Goal: Task Accomplishment & Management: Use online tool/utility

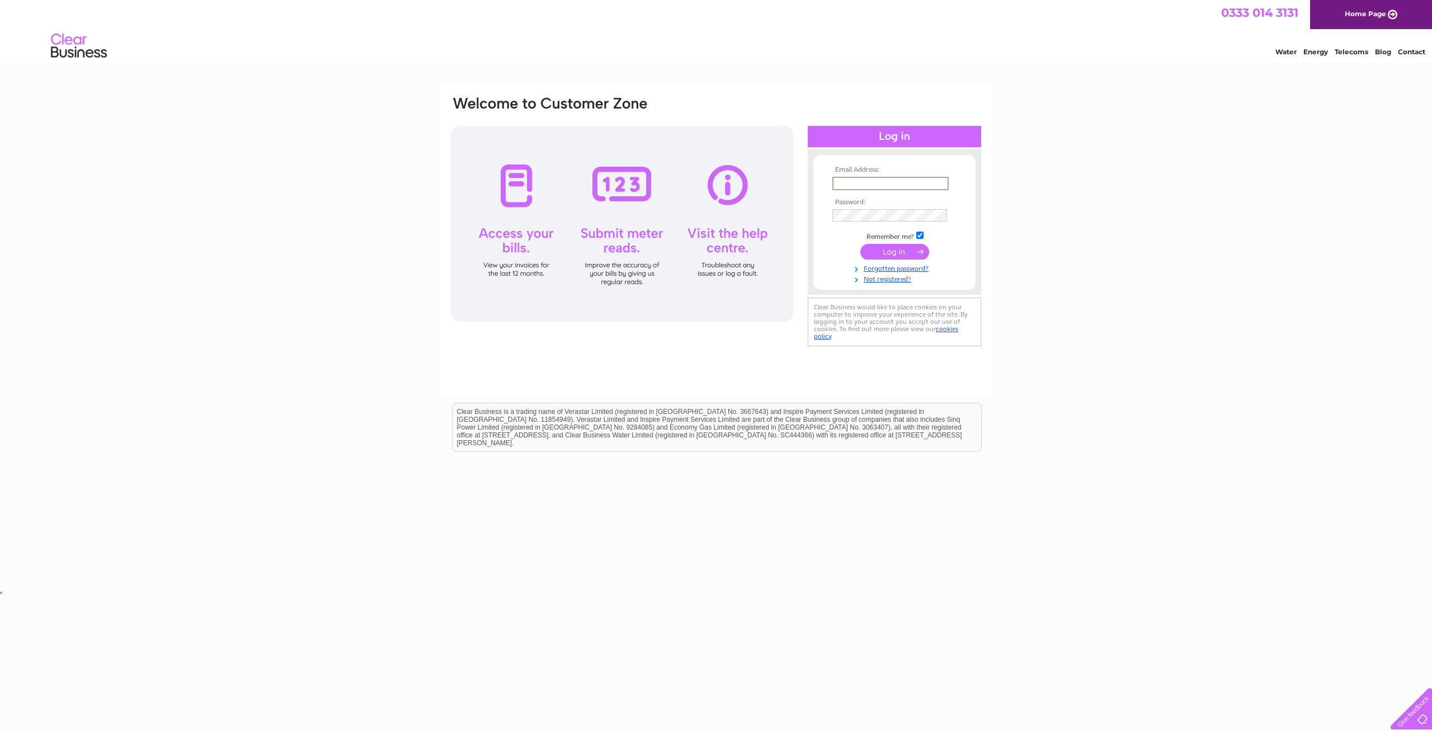
click at [866, 179] on input "text" at bounding box center [891, 183] width 116 height 13
click at [868, 183] on input "text" at bounding box center [891, 183] width 116 height 13
type input "[EMAIL_ADDRESS][DOMAIN_NAME]"
click at [899, 258] on input "submit" at bounding box center [895, 251] width 69 height 16
click at [898, 249] on input "submit" at bounding box center [895, 251] width 69 height 16
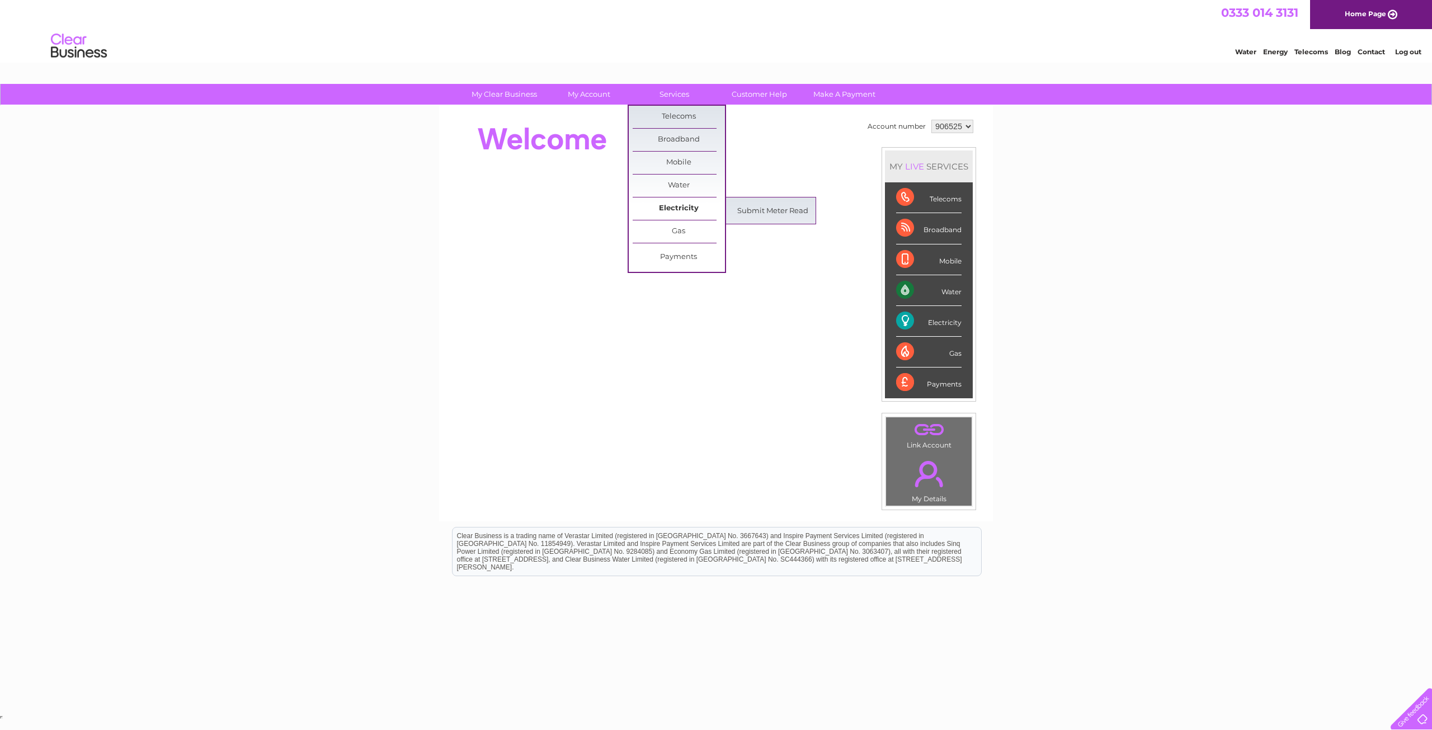
drag, startPoint x: 670, startPoint y: 94, endPoint x: 668, endPoint y: 204, distance: 110.3
click at [668, 204] on link "Electricity" at bounding box center [679, 209] width 92 height 22
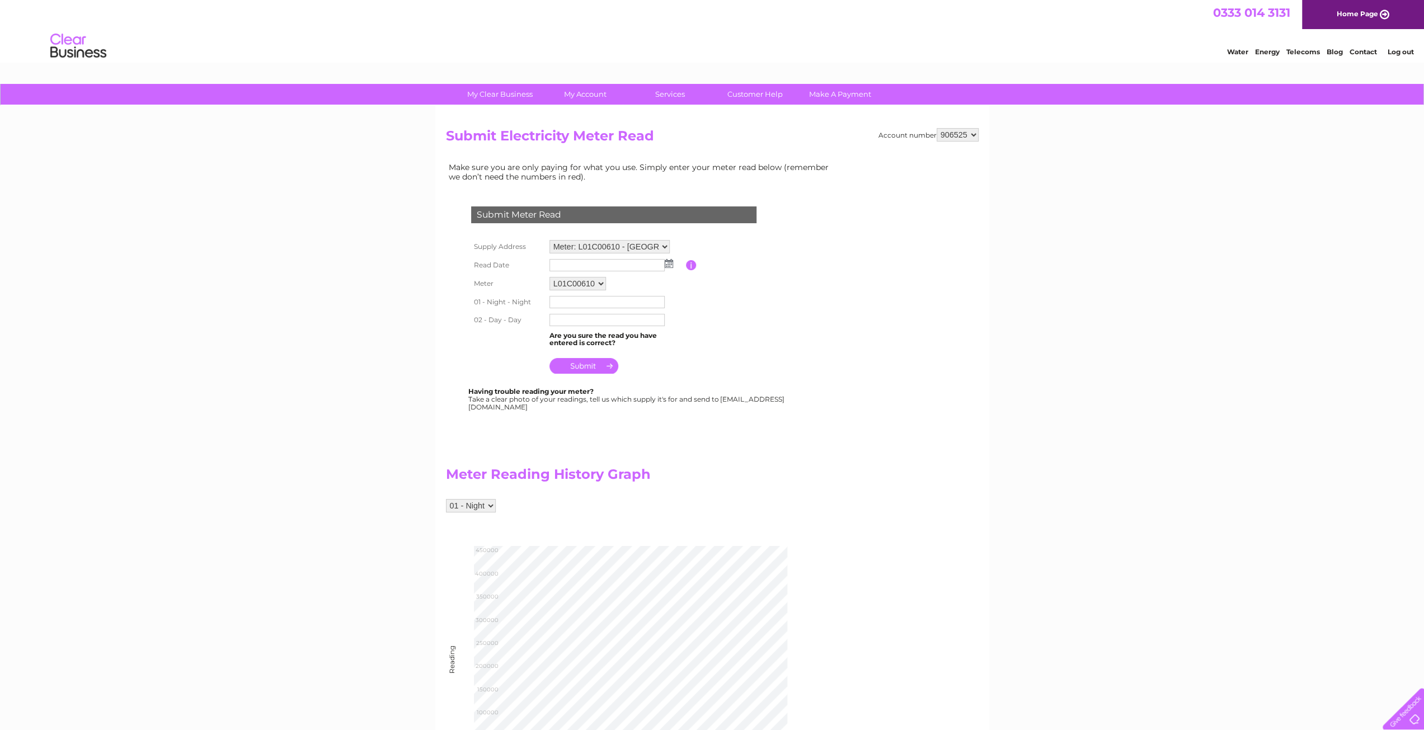
click at [671, 262] on img at bounding box center [669, 263] width 8 height 9
click at [599, 359] on link "30" at bounding box center [595, 361] width 16 height 11
type input "2025/09/30"
click at [568, 302] on input "text" at bounding box center [606, 302] width 115 height 12
type input "415088"
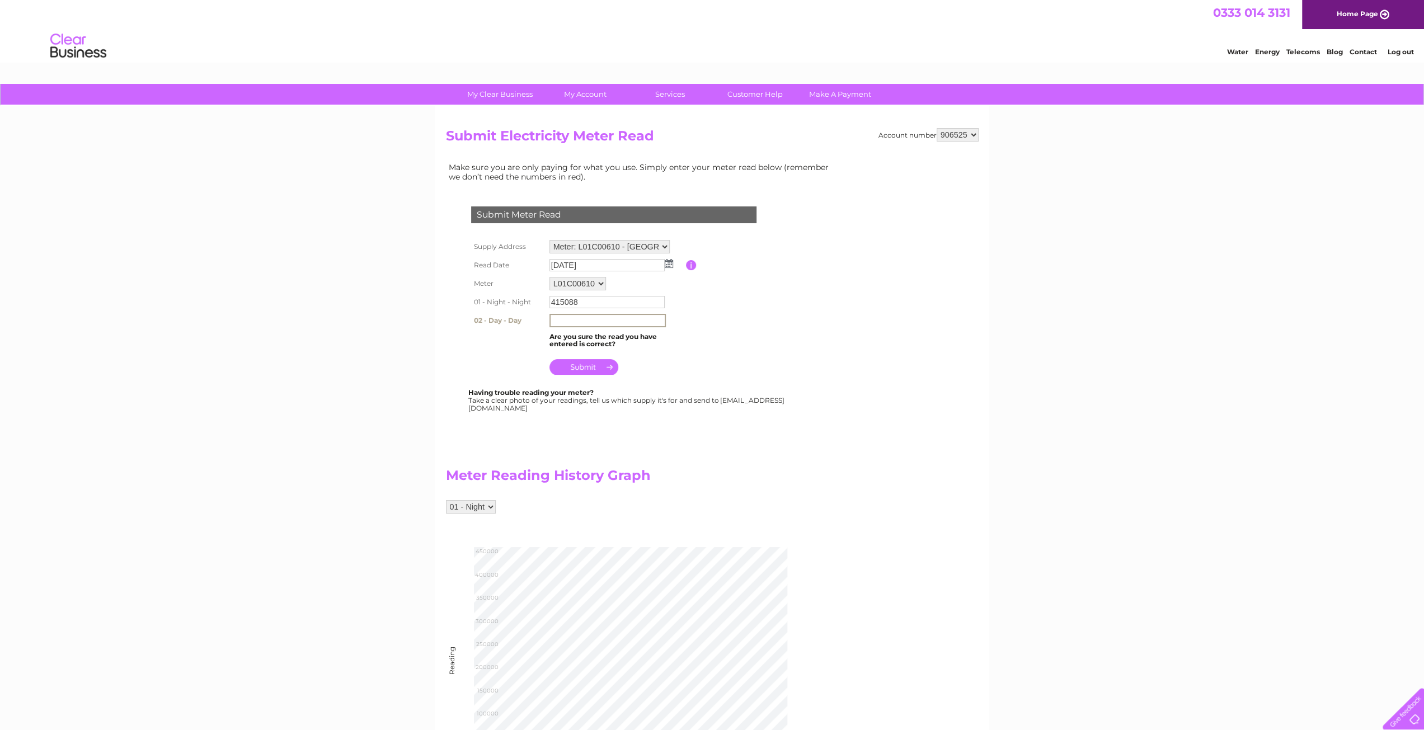
click at [583, 326] on input "text" at bounding box center [607, 320] width 116 height 13
type input "286362"
click at [583, 367] on input "submit" at bounding box center [583, 366] width 69 height 16
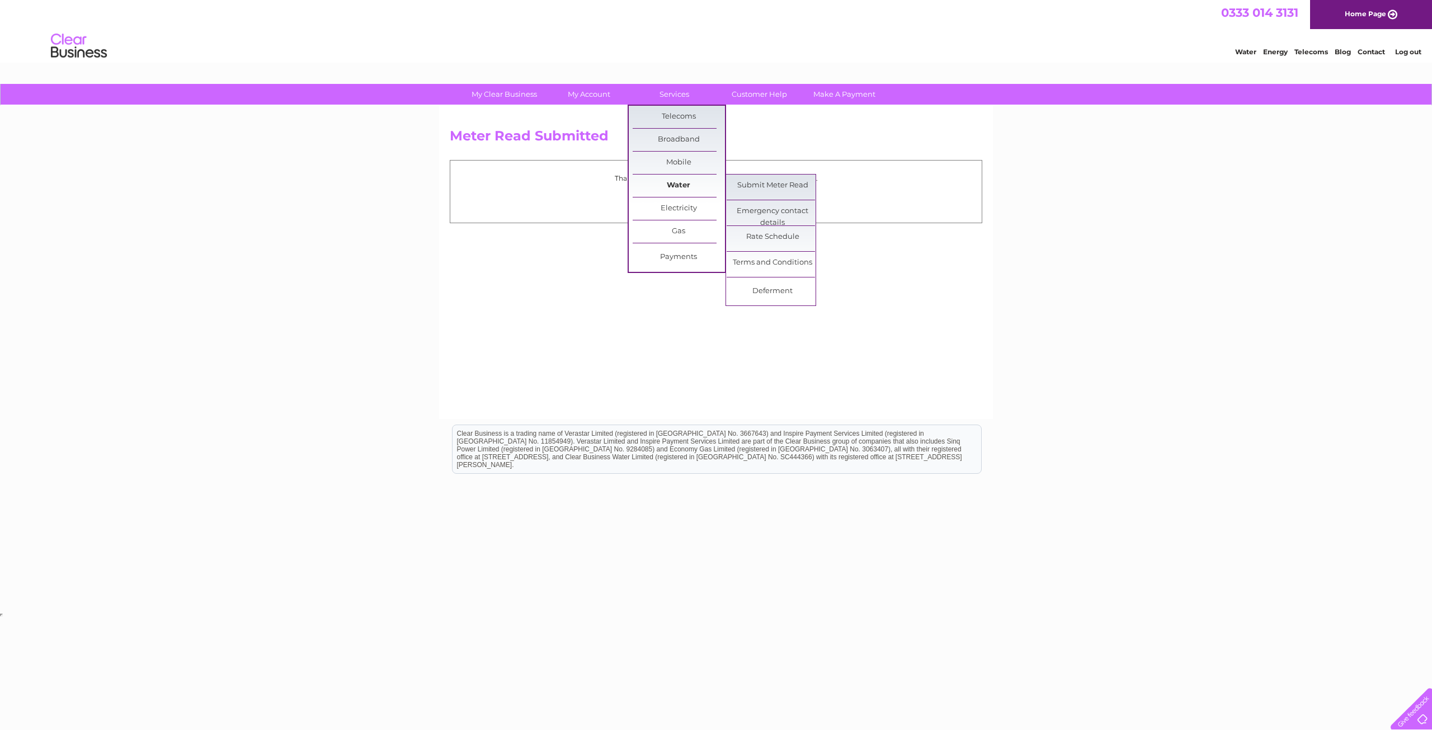
click at [664, 182] on link "Water" at bounding box center [679, 186] width 92 height 22
click at [747, 183] on link "Submit Meter Read" at bounding box center [773, 186] width 92 height 22
click at [751, 181] on link "Submit Meter Read" at bounding box center [773, 186] width 92 height 22
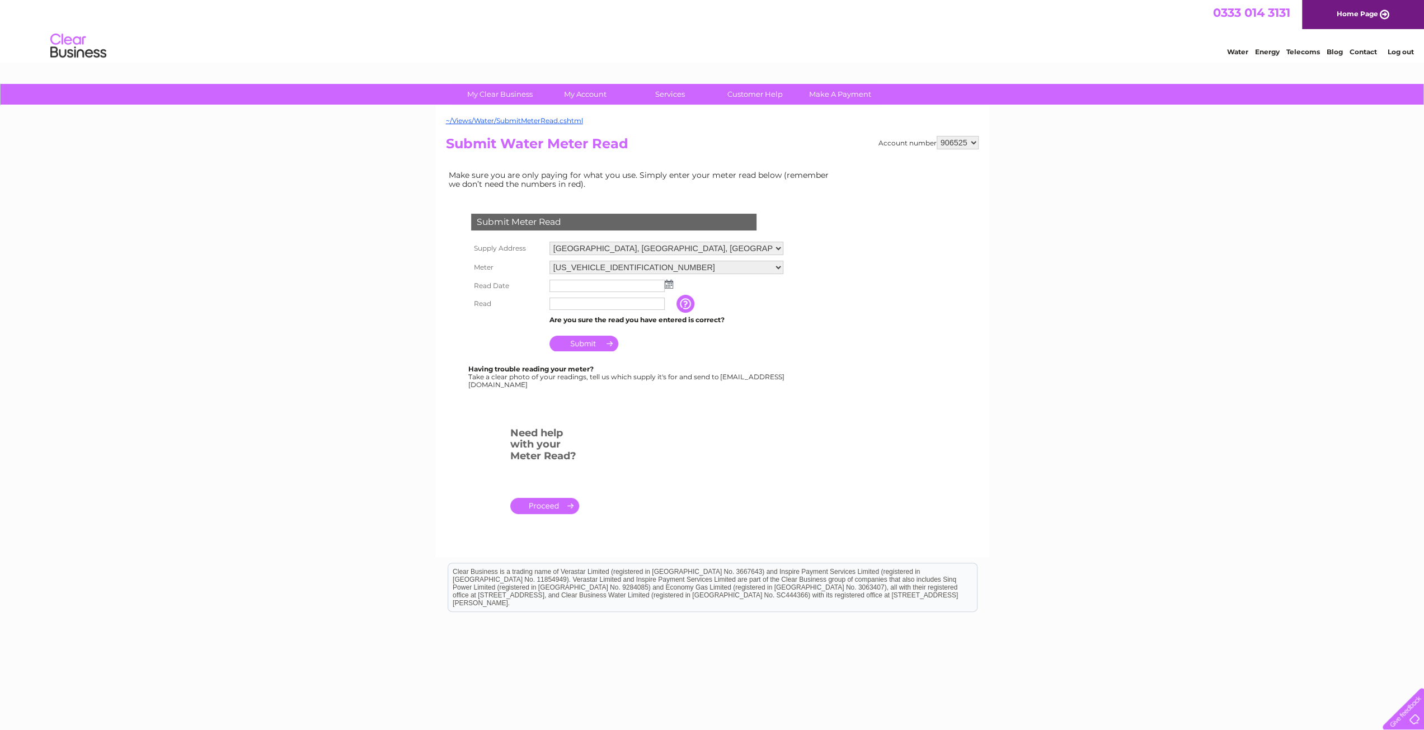
click at [666, 284] on img at bounding box center [669, 284] width 8 height 9
click at [598, 378] on link "30" at bounding box center [595, 382] width 16 height 11
type input "[DATE]"
click at [568, 300] on input "text" at bounding box center [607, 304] width 116 height 13
type input "600"
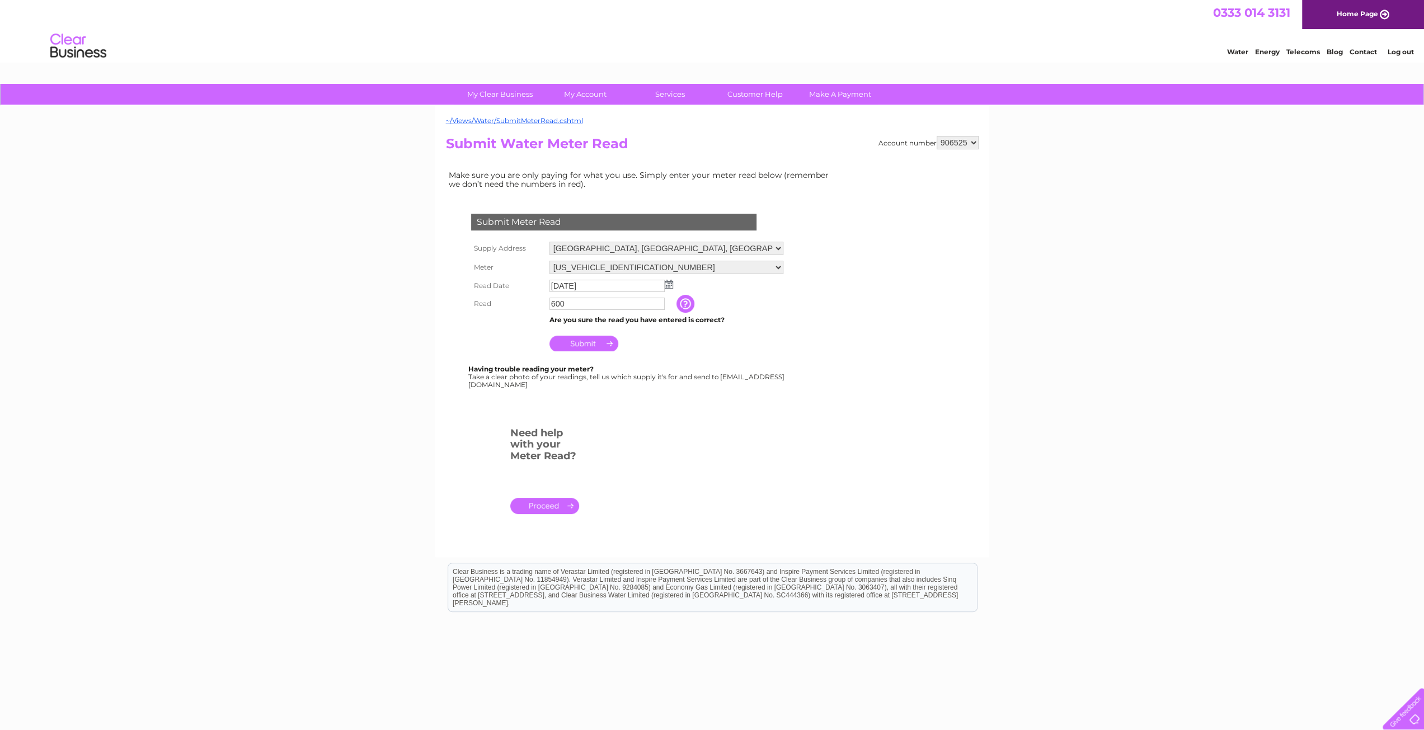
click at [585, 345] on input "Submit" at bounding box center [583, 344] width 69 height 16
